Goal: Check status: Check status

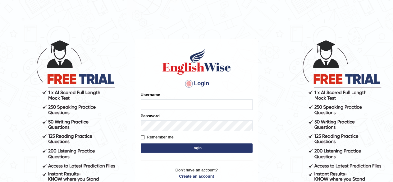
type input "Shyam"
click at [193, 151] on button "Login" at bounding box center [197, 147] width 112 height 9
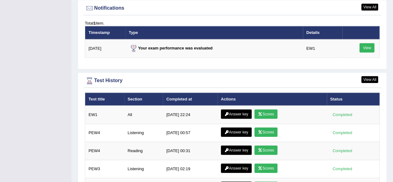
scroll to position [797, 0]
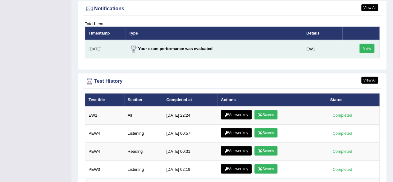
click at [366, 45] on link "View" at bounding box center [367, 48] width 15 height 9
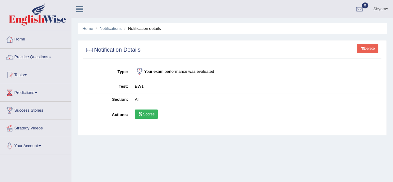
click at [146, 114] on link "Scores" at bounding box center [146, 113] width 23 height 9
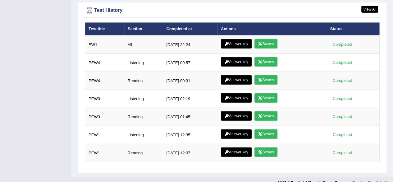
scroll to position [817, 0]
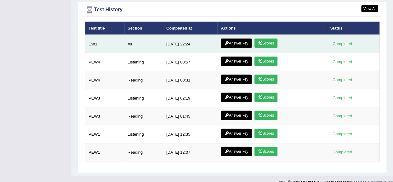
click at [234, 41] on link "Answer key" at bounding box center [236, 43] width 31 height 9
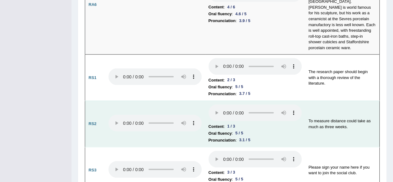
scroll to position [520, 0]
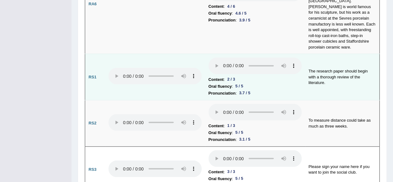
click at [192, 54] on td at bounding box center [155, 77] width 100 height 46
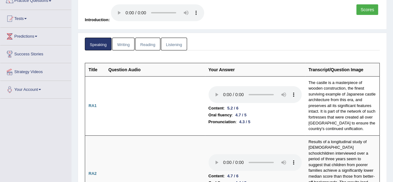
scroll to position [0, 0]
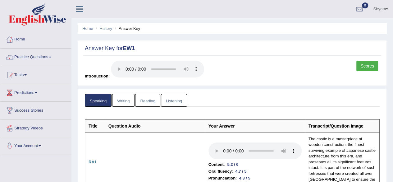
click at [128, 99] on link "Writing" at bounding box center [123, 100] width 22 height 13
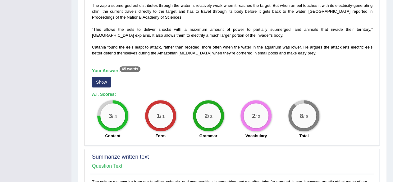
scroll to position [202, 0]
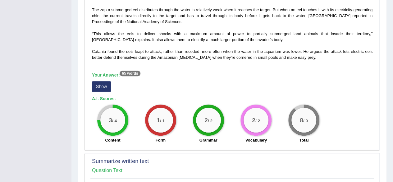
click at [103, 84] on button "Show" at bounding box center [101, 86] width 19 height 11
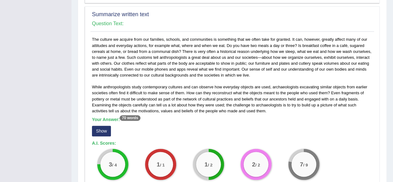
scroll to position [370, 0]
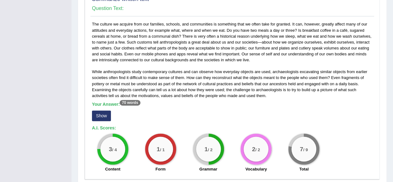
click at [103, 115] on button "Show" at bounding box center [101, 115] width 19 height 11
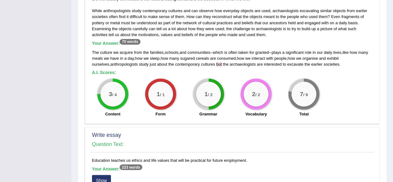
scroll to position [430, 0]
click at [221, 63] on span "but" at bounding box center [219, 64] width 6 height 5
click at [221, 65] on span "but" at bounding box center [219, 64] width 6 height 5
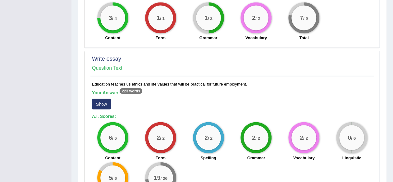
scroll to position [559, 0]
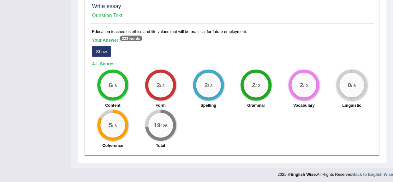
click at [105, 48] on button "Show" at bounding box center [101, 51] width 19 height 11
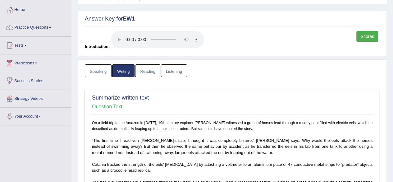
scroll to position [16, 0]
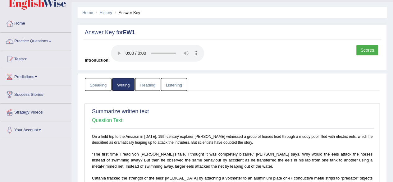
click at [151, 82] on link "Reading" at bounding box center [147, 84] width 25 height 13
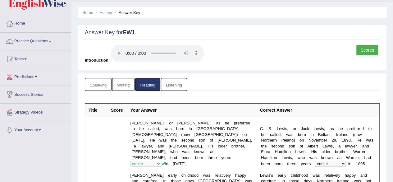
click at [173, 81] on link "Listening" at bounding box center [174, 84] width 26 height 13
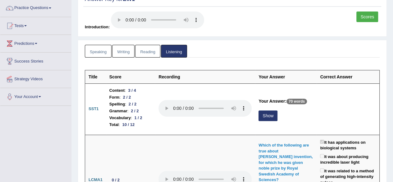
scroll to position [49, 0]
click at [370, 17] on link "Scores" at bounding box center [368, 16] width 22 height 11
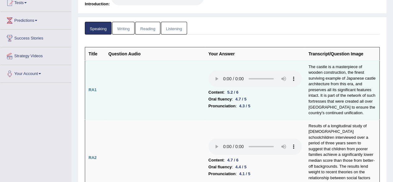
scroll to position [76, 0]
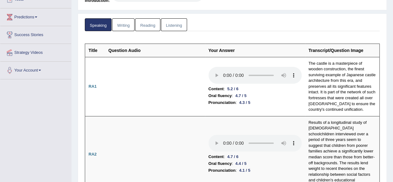
click at [177, 22] on link "Listening" at bounding box center [174, 24] width 26 height 13
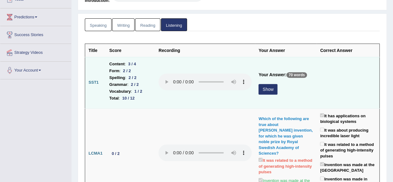
click at [260, 90] on button "Show" at bounding box center [268, 89] width 19 height 11
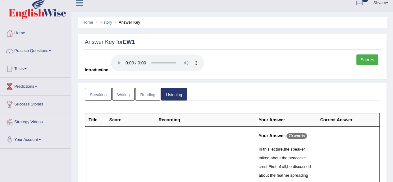
scroll to position [0, 0]
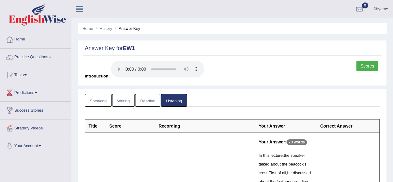
click at [98, 102] on link "Speaking" at bounding box center [98, 100] width 27 height 13
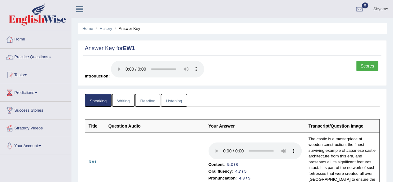
click at [365, 66] on link "Scores" at bounding box center [368, 66] width 22 height 11
